Goal: Find specific page/section: Find specific page/section

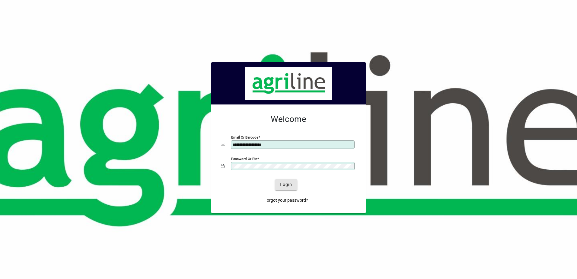
click at [286, 185] on span "Login" at bounding box center [286, 184] width 12 height 6
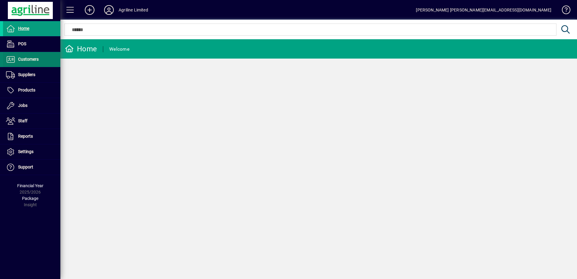
click at [26, 61] on span "Customers" at bounding box center [28, 59] width 21 height 5
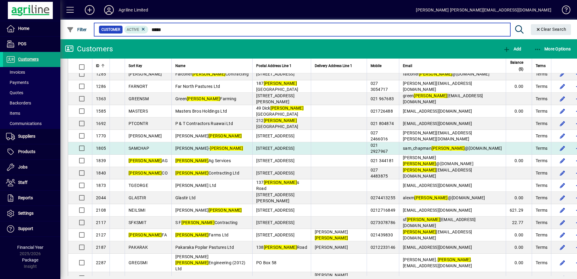
scroll to position [60, 0]
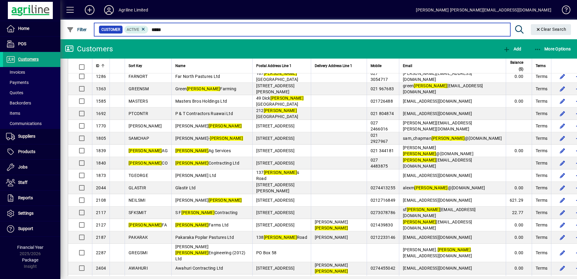
type input "*****"
